Goal: Information Seeking & Learning: Learn about a topic

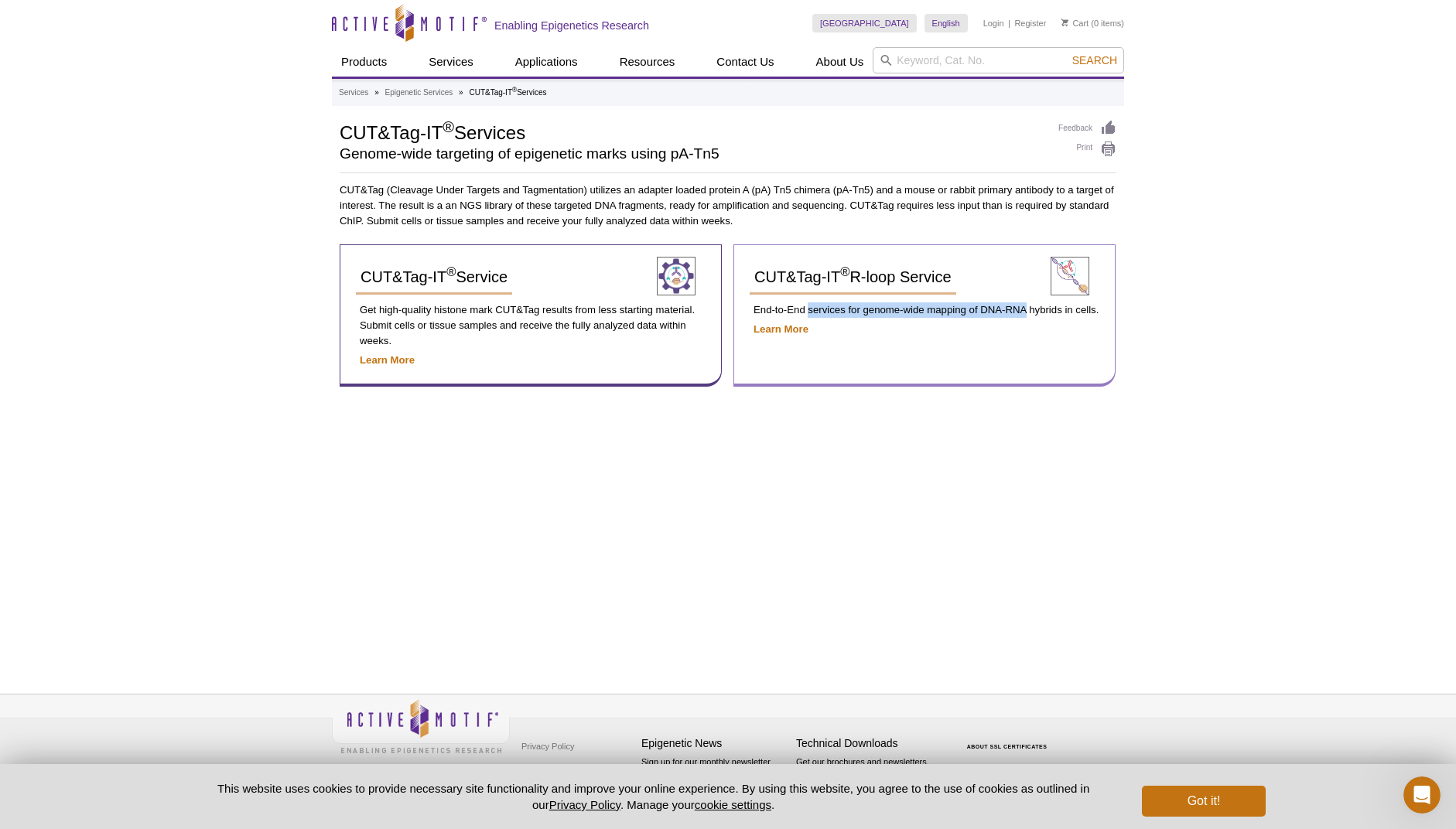
drag, startPoint x: 810, startPoint y: 311, endPoint x: 1026, endPoint y: 310, distance: 216.0
click at [1026, 310] on p "End-to-End services for genome-wide mapping of DNA-RNA hybrids in cells." at bounding box center [923, 310] width 349 height 15
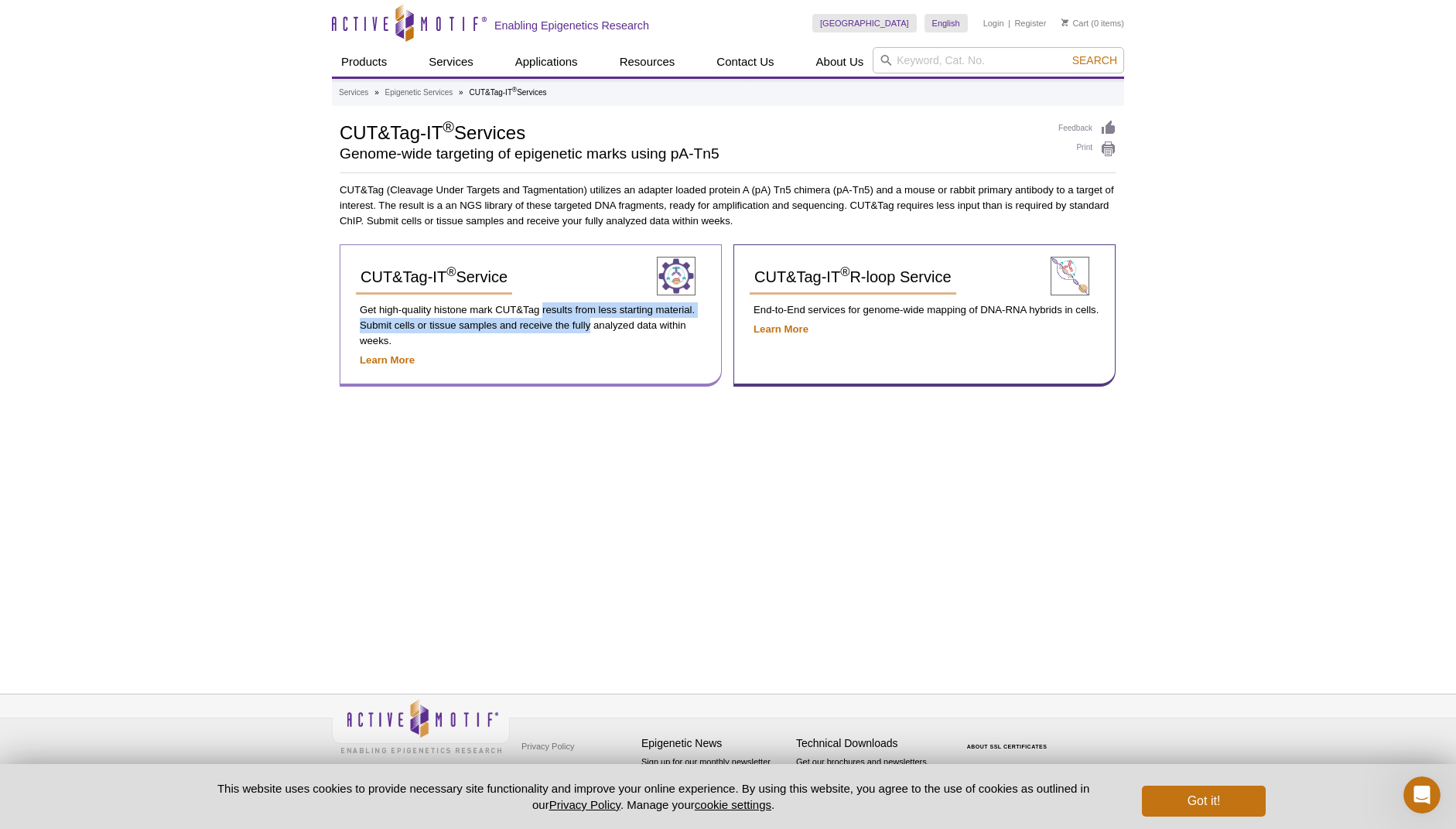
drag, startPoint x: 542, startPoint y: 311, endPoint x: 589, endPoint y: 323, distance: 48.5
click at [589, 323] on p "Get high-quality histone mark CUT&Tag results from less starting material. Subm…" at bounding box center [530, 325] width 349 height 46
drag, startPoint x: 414, startPoint y: 303, endPoint x: 496, endPoint y: 321, distance: 84.0
click at [496, 321] on p "Get high-quality histone mark CUT&Tag results from less starting material. Subm…" at bounding box center [530, 325] width 349 height 46
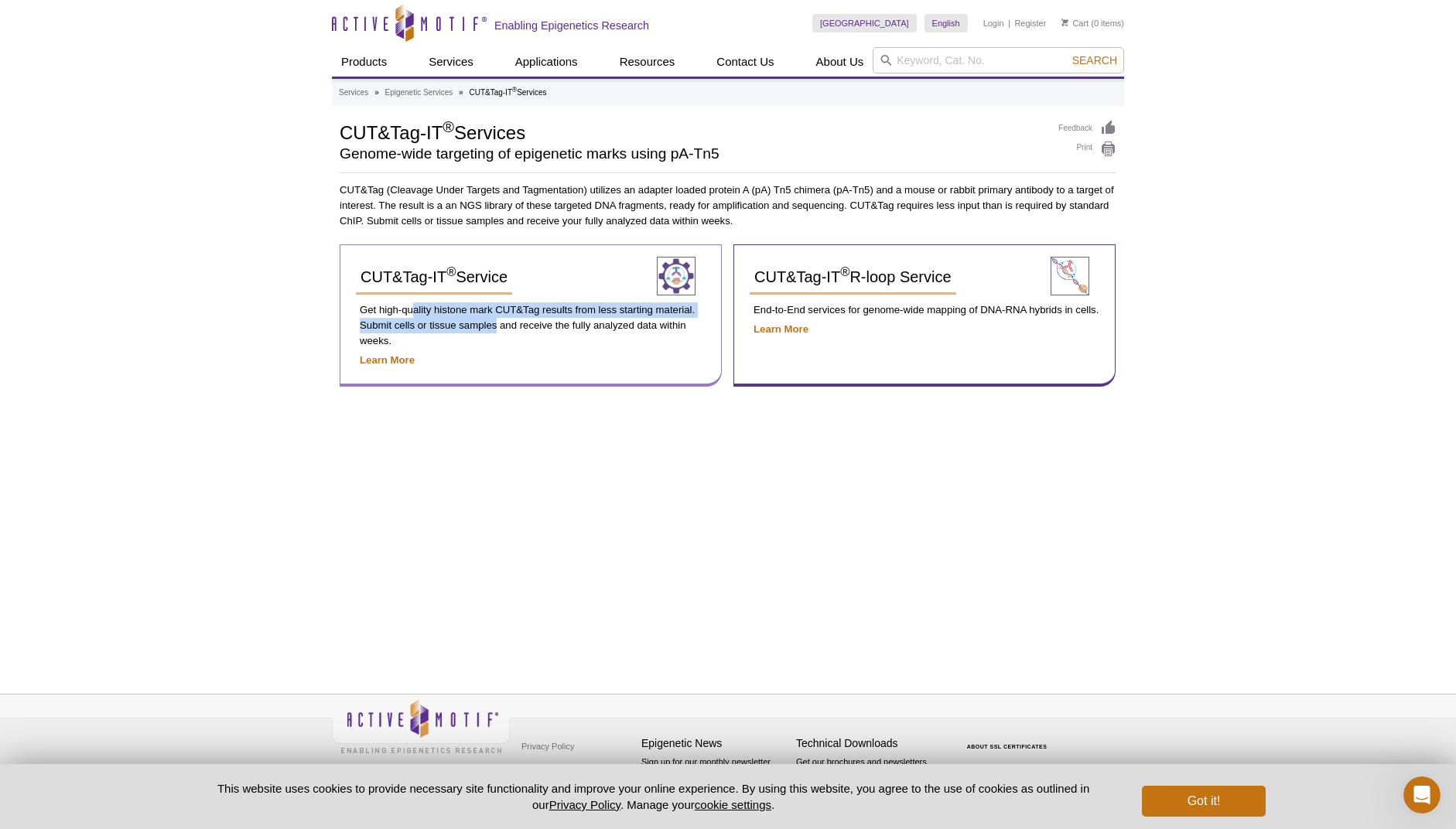
click at [496, 321] on p "Get high-quality histone mark CUT&Tag results from less starting material. Subm…" at bounding box center [530, 325] width 349 height 46
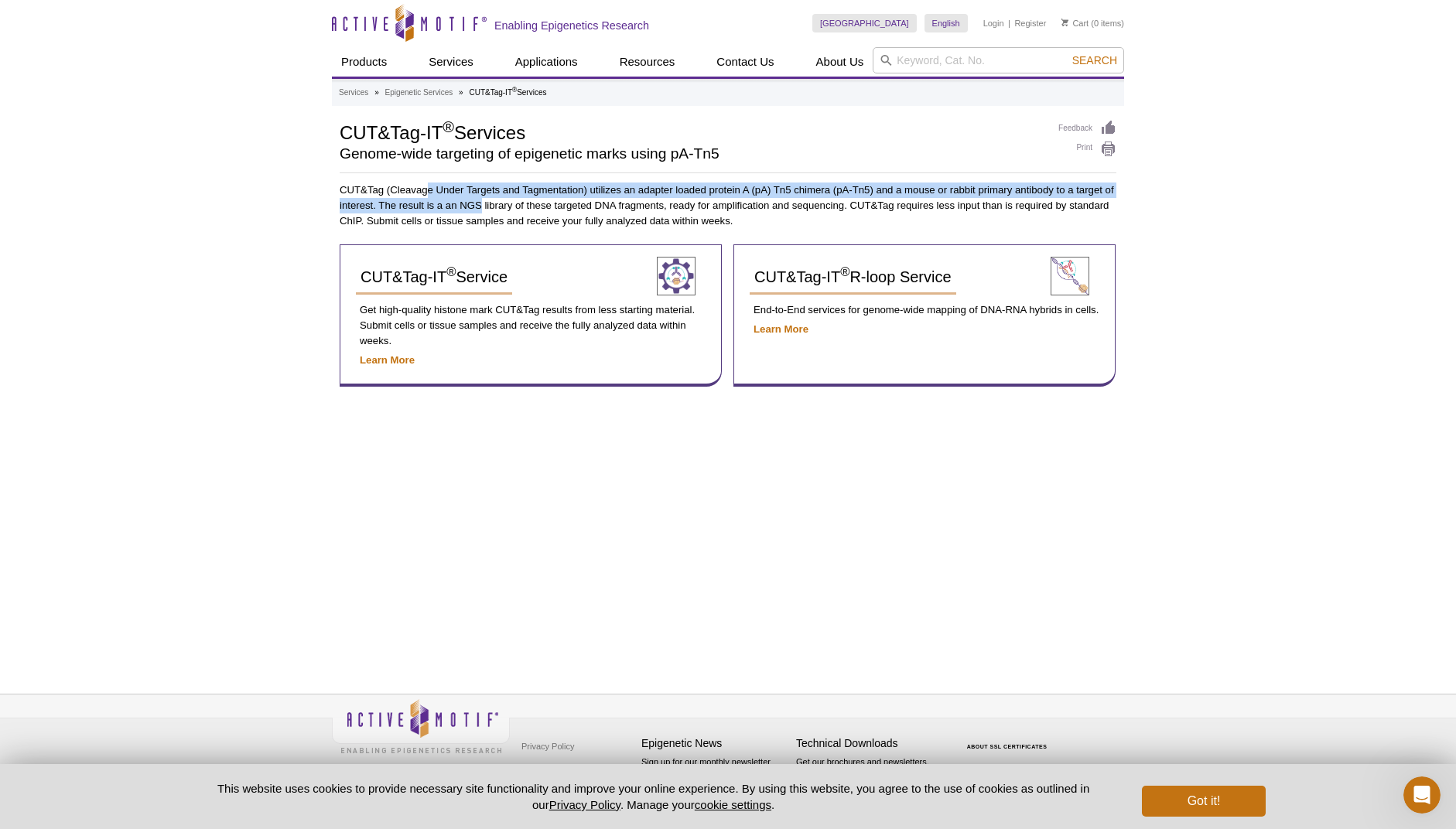
drag, startPoint x: 427, startPoint y: 183, endPoint x: 481, endPoint y: 206, distance: 58.7
click at [481, 206] on p "CUT&Tag (Cleavage Under Targets and Tagmentation) utilizes an adapter loaded pr…" at bounding box center [728, 205] width 777 height 46
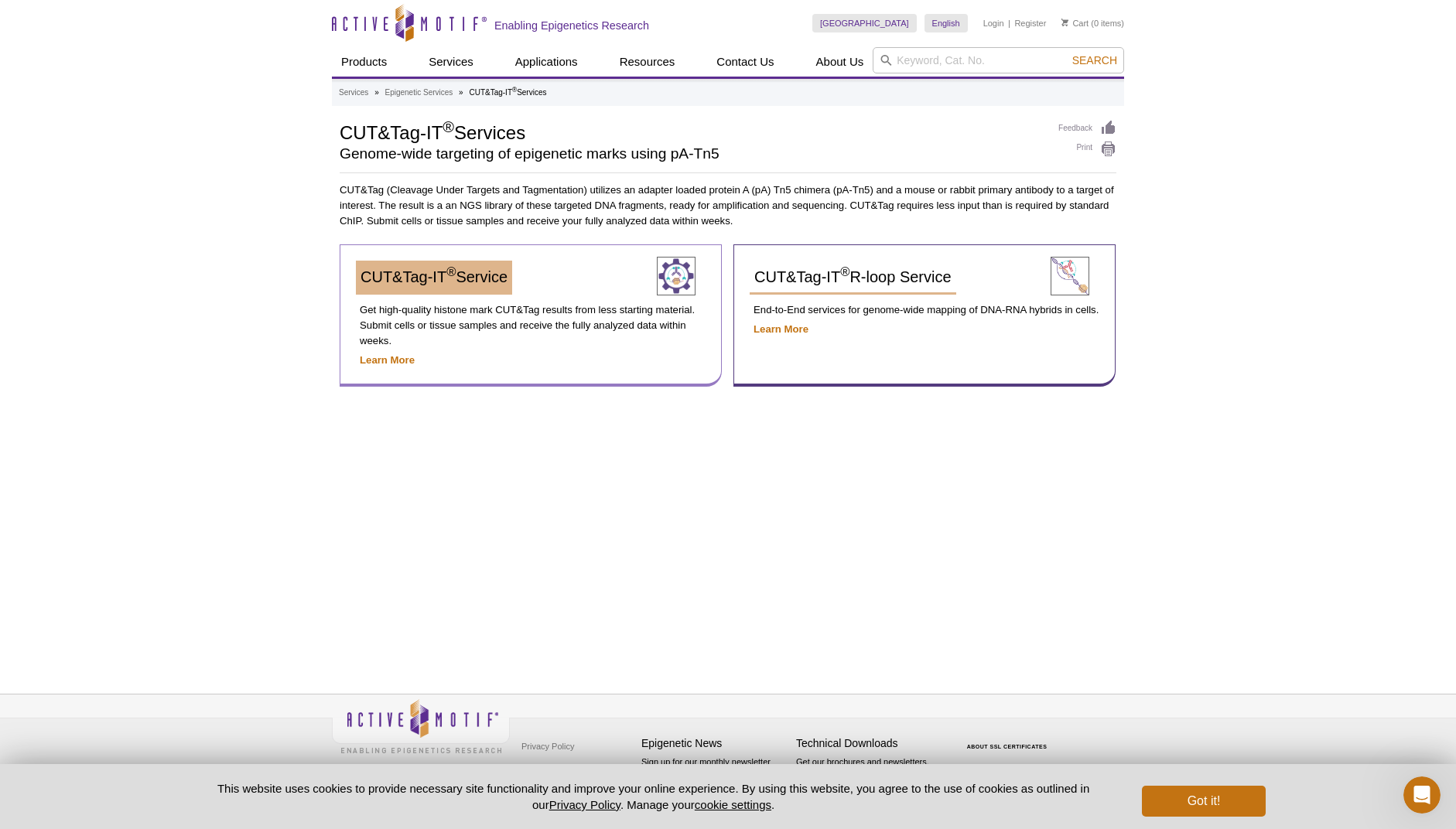
click at [430, 277] on span "CUT&Tag-IT ® Service" at bounding box center [434, 276] width 147 height 17
